Goal: Task Accomplishment & Management: Manage account settings

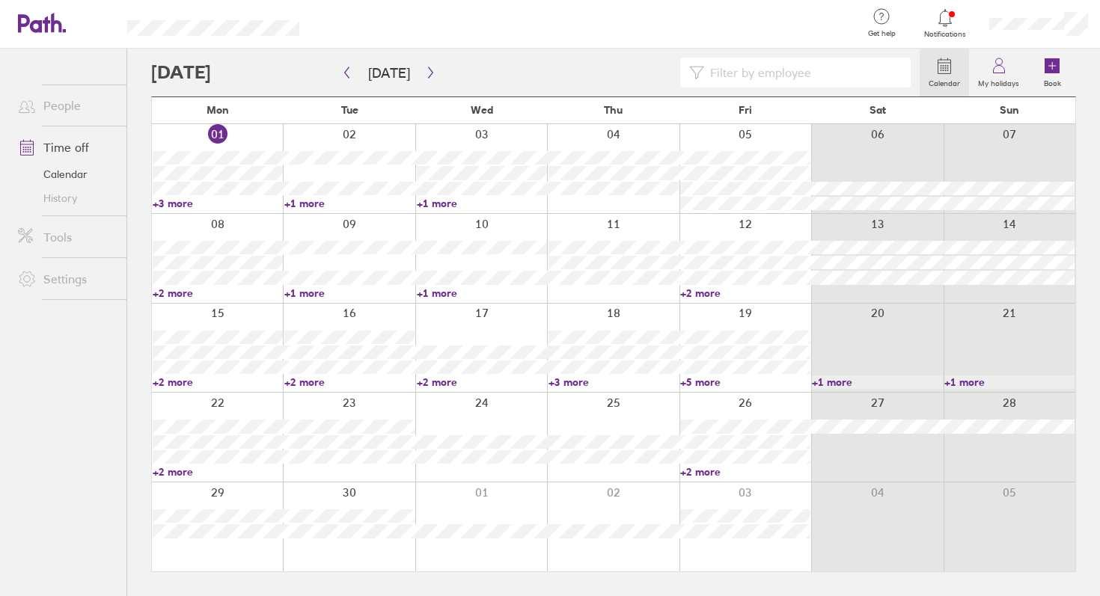
click at [65, 147] on link "Time off" at bounding box center [66, 147] width 120 height 30
click at [1058, 58] on icon at bounding box center [1052, 66] width 18 height 18
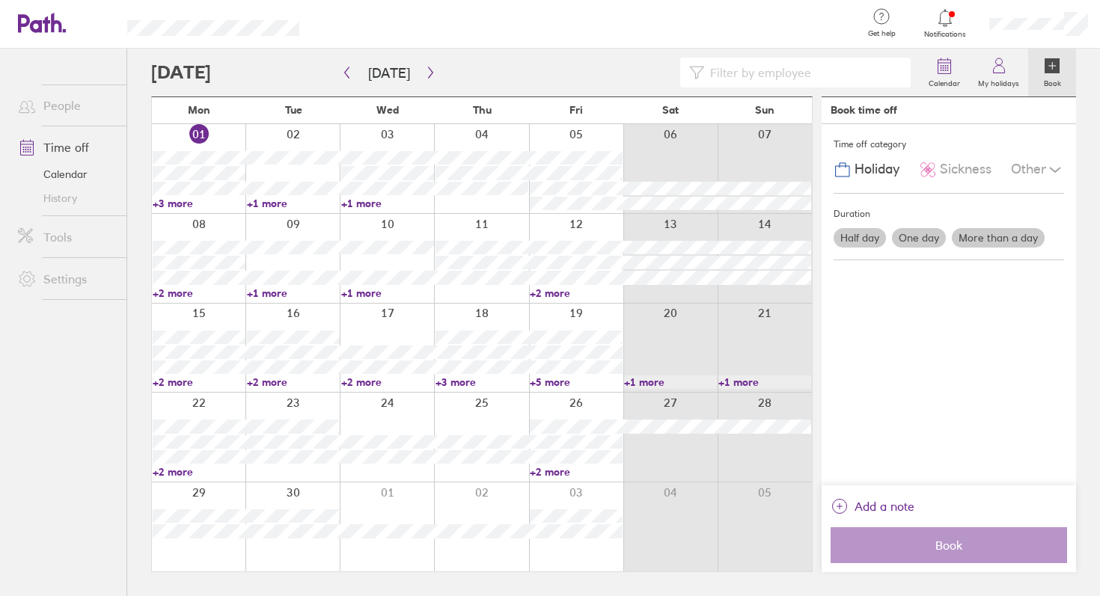
click at [390, 227] on div at bounding box center [387, 258] width 94 height 89
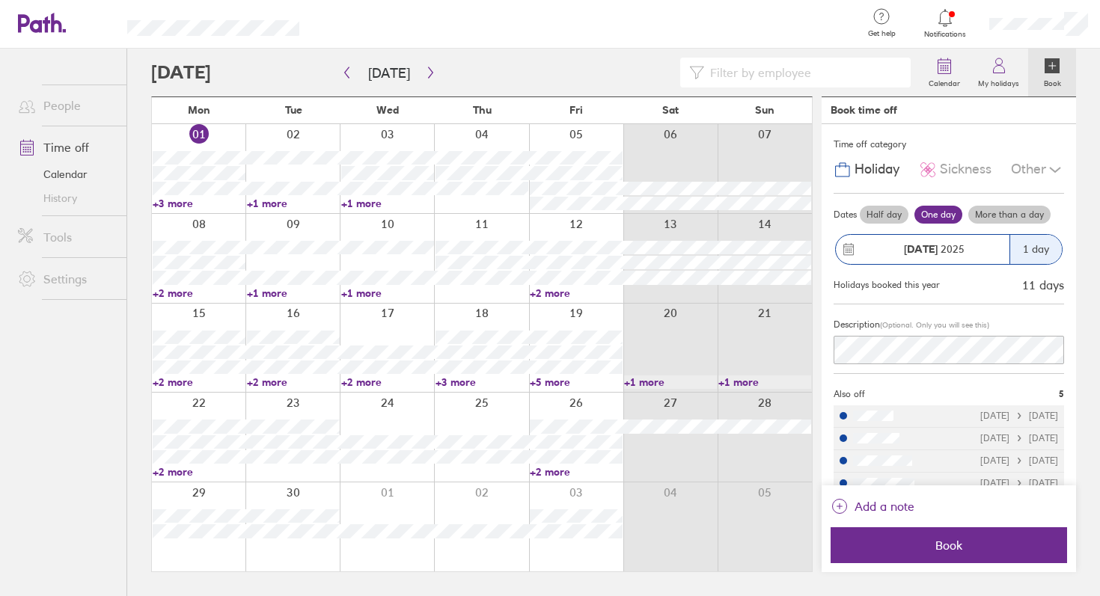
click at [1040, 248] on div "1 day" at bounding box center [1035, 249] width 52 height 29
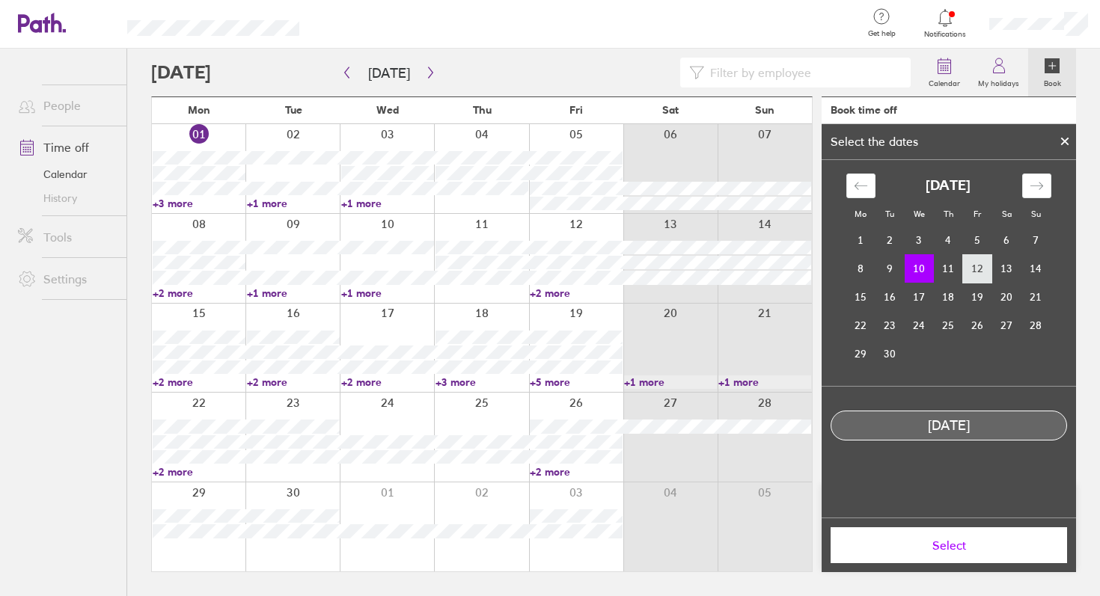
click at [990, 273] on td "12" at bounding box center [977, 268] width 29 height 28
click at [907, 271] on td "10" at bounding box center [918, 268] width 29 height 28
click at [1061, 135] on div at bounding box center [1064, 141] width 22 height 25
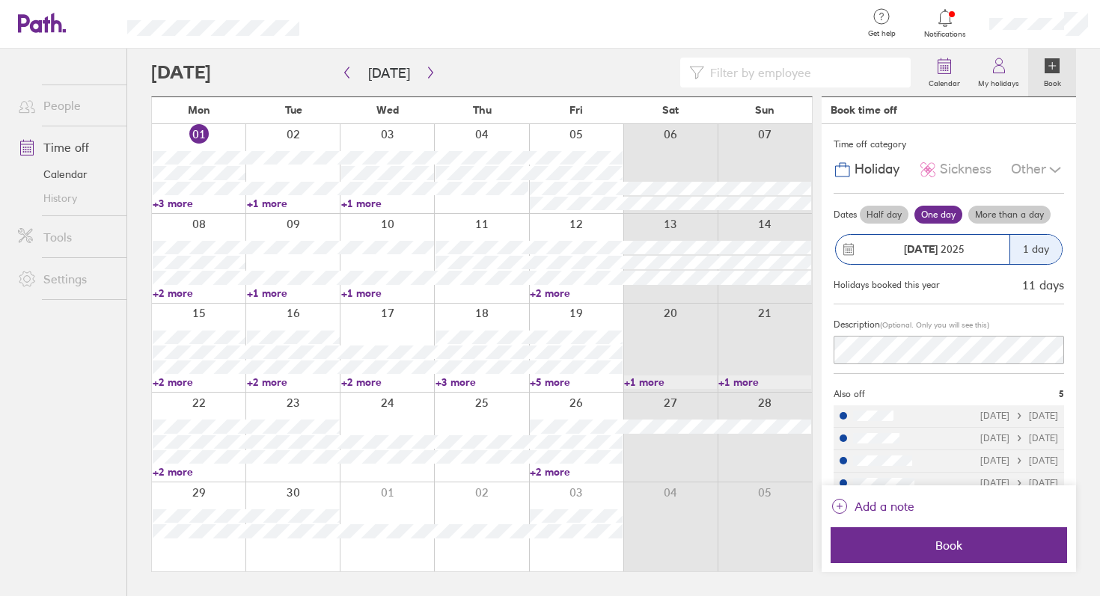
click at [1017, 218] on label "More than a day" at bounding box center [1009, 215] width 82 height 18
click at [0, 0] on input "More than a day" at bounding box center [0, 0] width 0 height 0
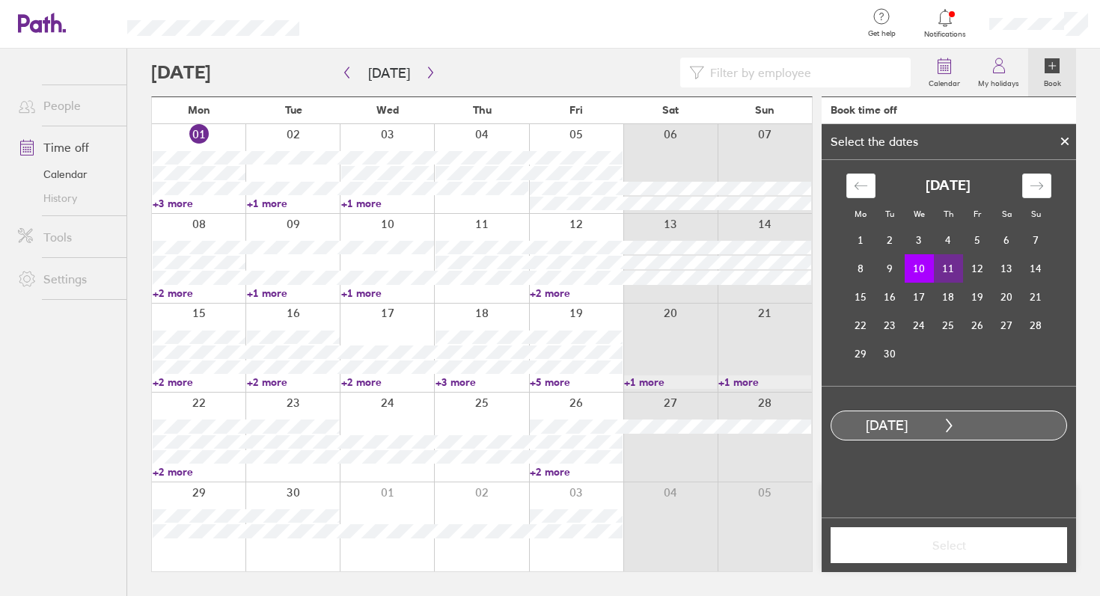
click at [955, 268] on td "11" at bounding box center [948, 268] width 29 height 28
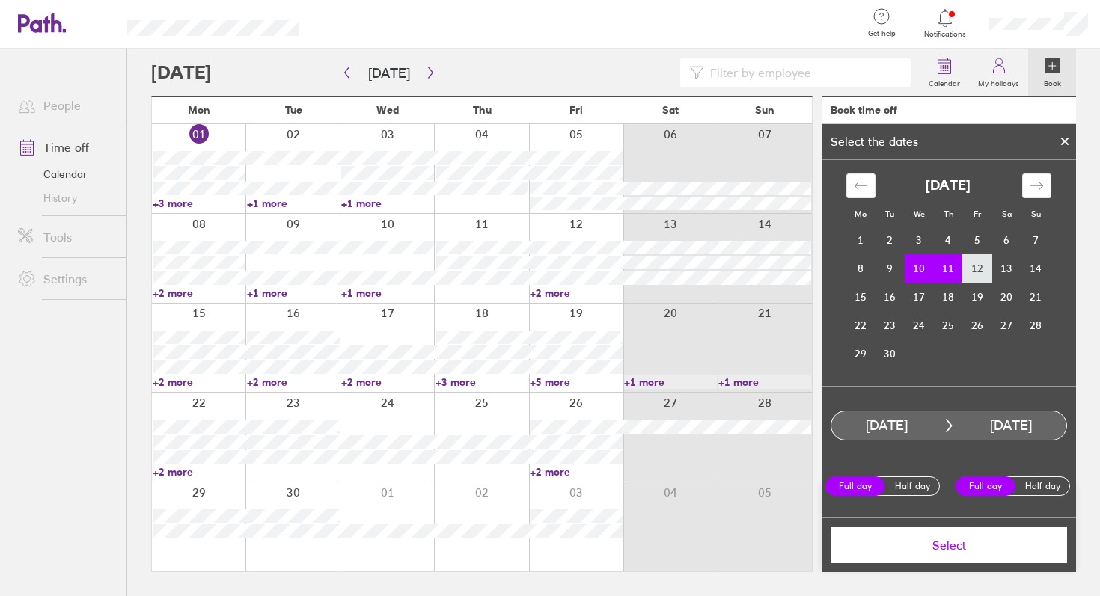
click at [975, 266] on td "12" at bounding box center [977, 268] width 29 height 28
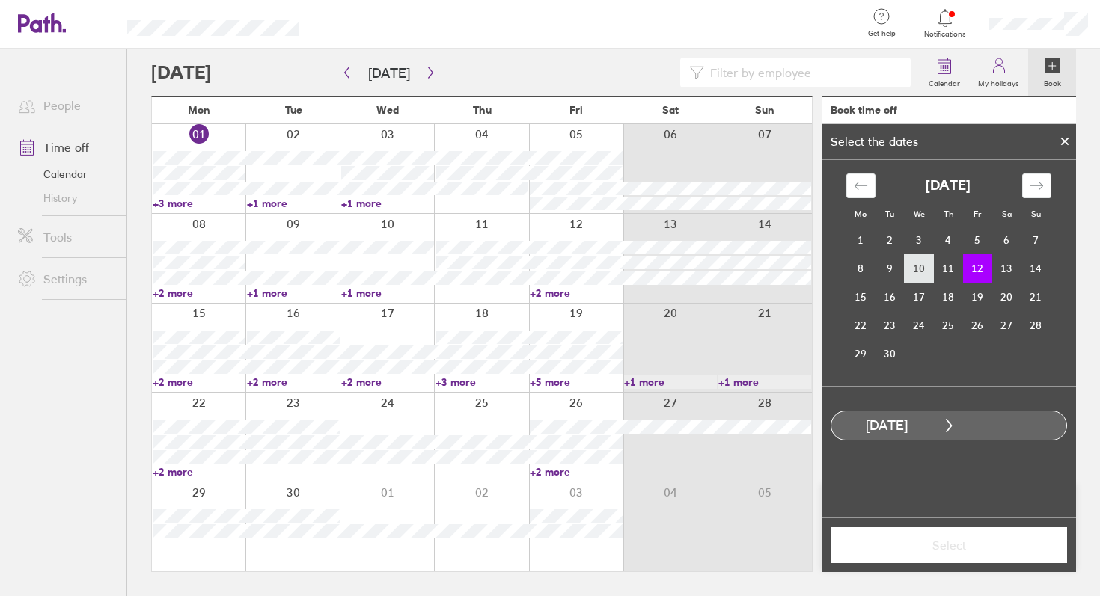
click at [915, 277] on td "10" at bounding box center [918, 268] width 29 height 28
click at [966, 264] on td "12" at bounding box center [977, 268] width 29 height 28
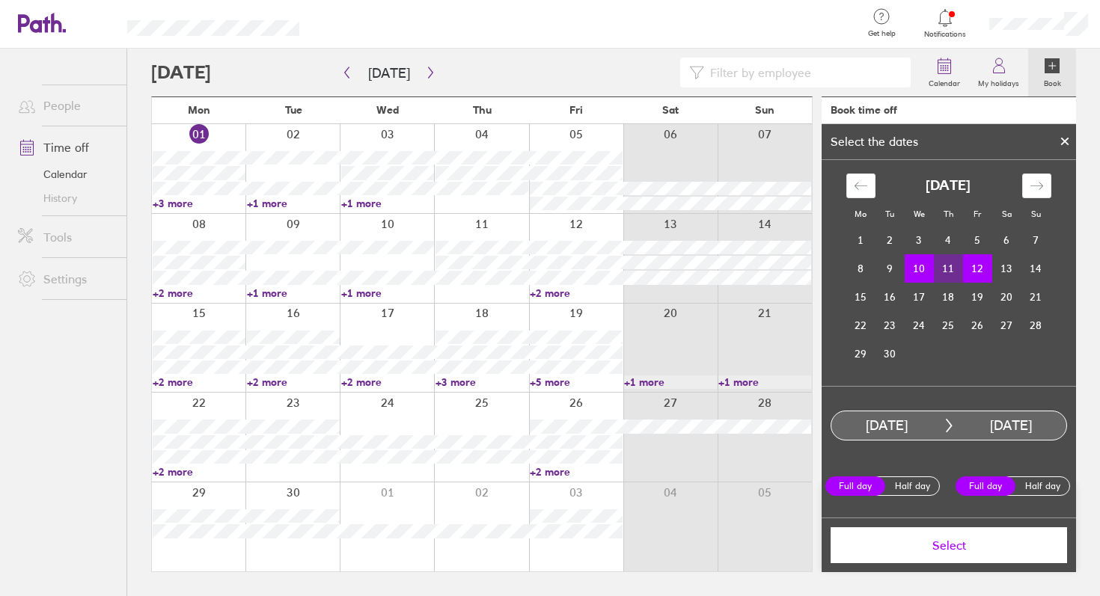
click at [946, 271] on td "11" at bounding box center [948, 268] width 29 height 28
click at [918, 275] on td "10" at bounding box center [918, 268] width 29 height 28
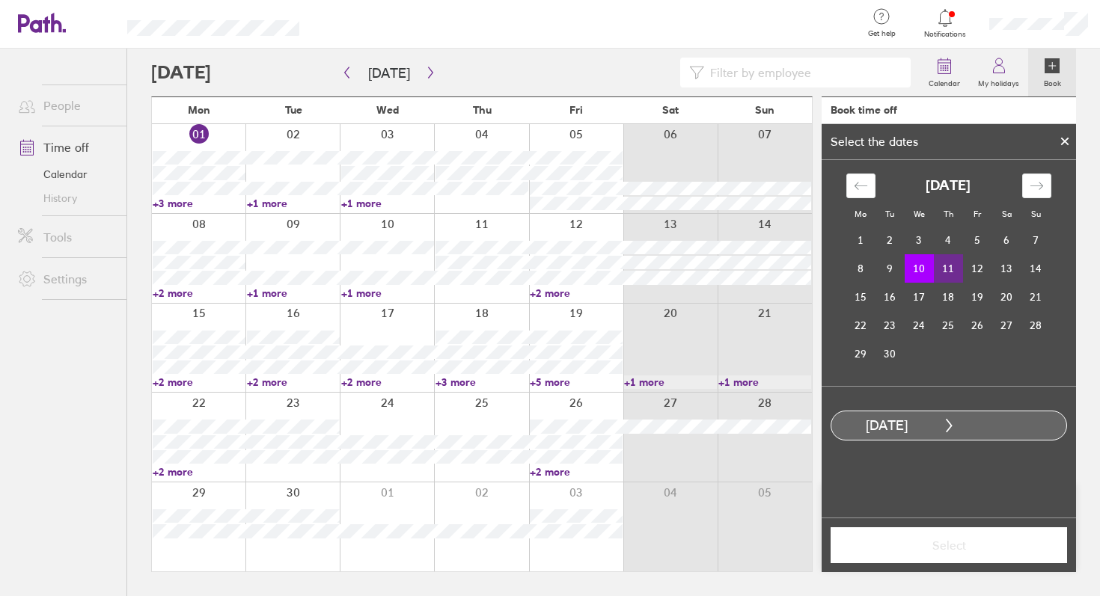
click at [949, 269] on td "11" at bounding box center [948, 268] width 29 height 28
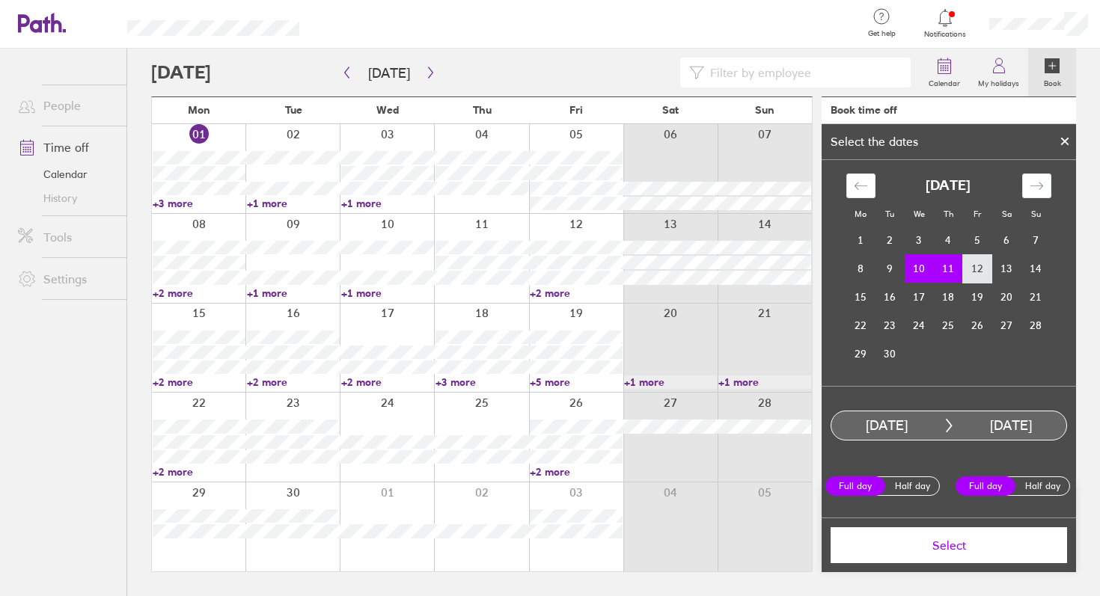
click at [969, 271] on td "12" at bounding box center [977, 268] width 29 height 28
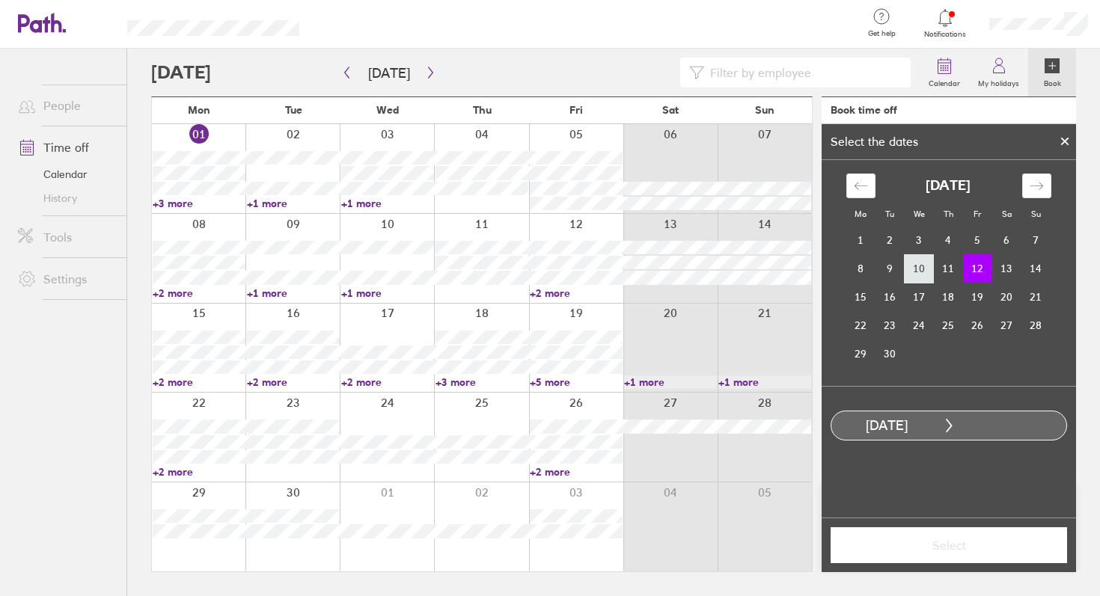
click at [911, 261] on td "10" at bounding box center [918, 268] width 29 height 28
click at [969, 262] on td "12" at bounding box center [977, 268] width 29 height 28
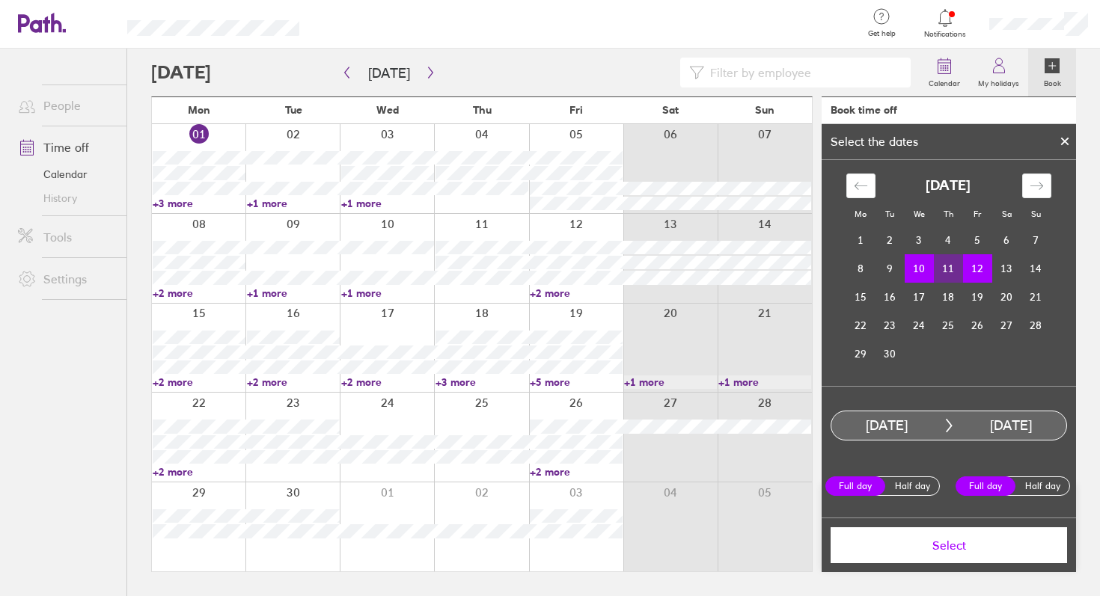
click at [962, 541] on span "Select" at bounding box center [948, 545] width 215 height 13
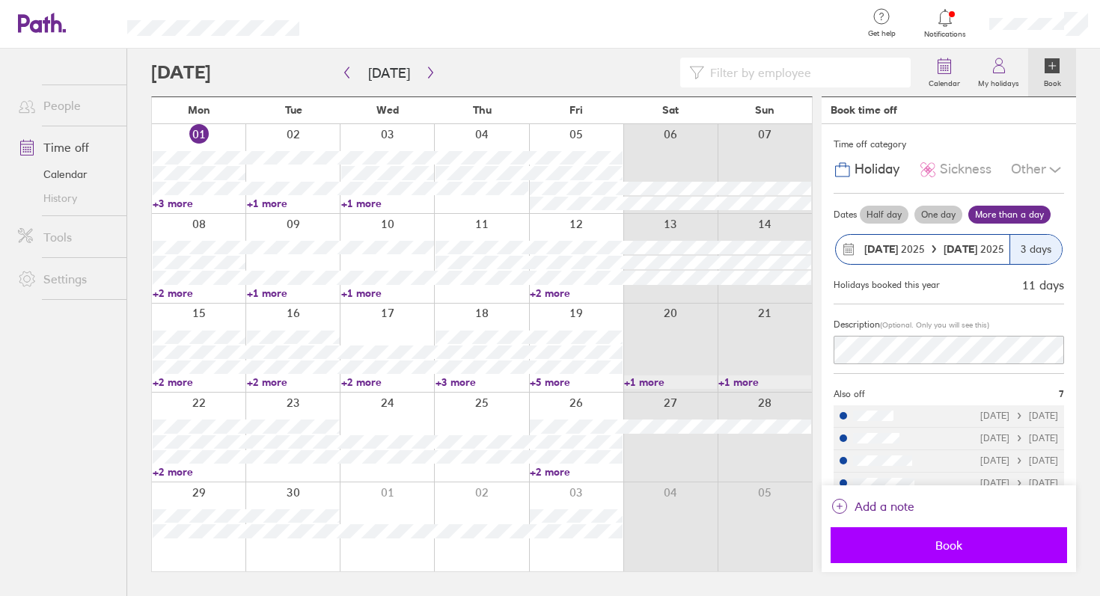
click at [953, 539] on span "Book" at bounding box center [948, 545] width 215 height 13
